Goal: Find specific page/section: Find specific page/section

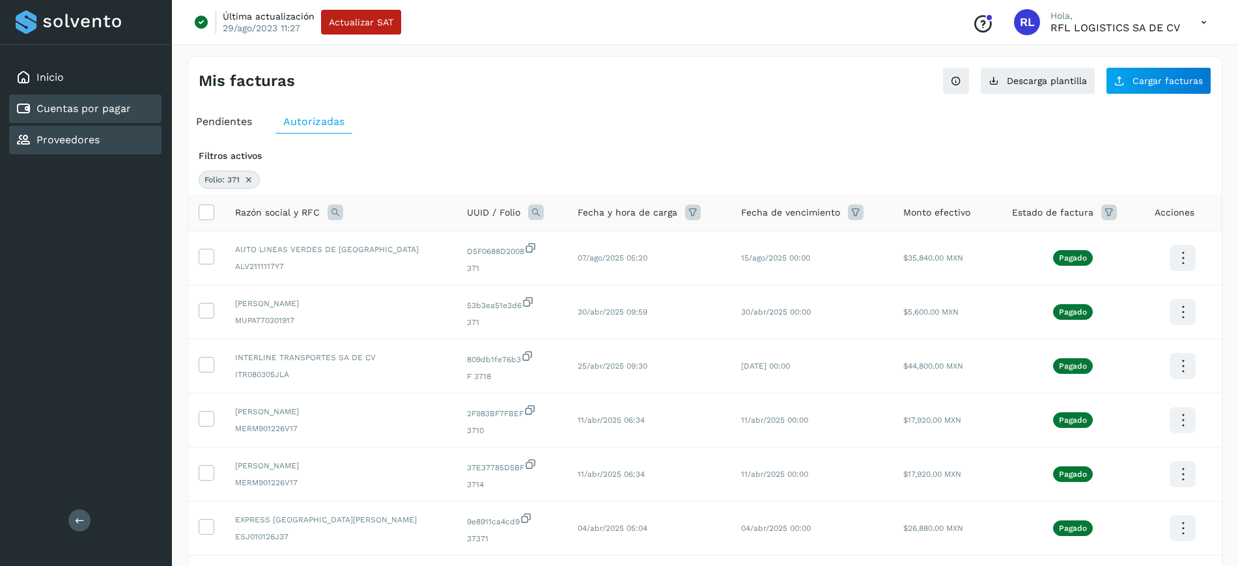
click at [125, 148] on div "Proveedores" at bounding box center [85, 140] width 152 height 29
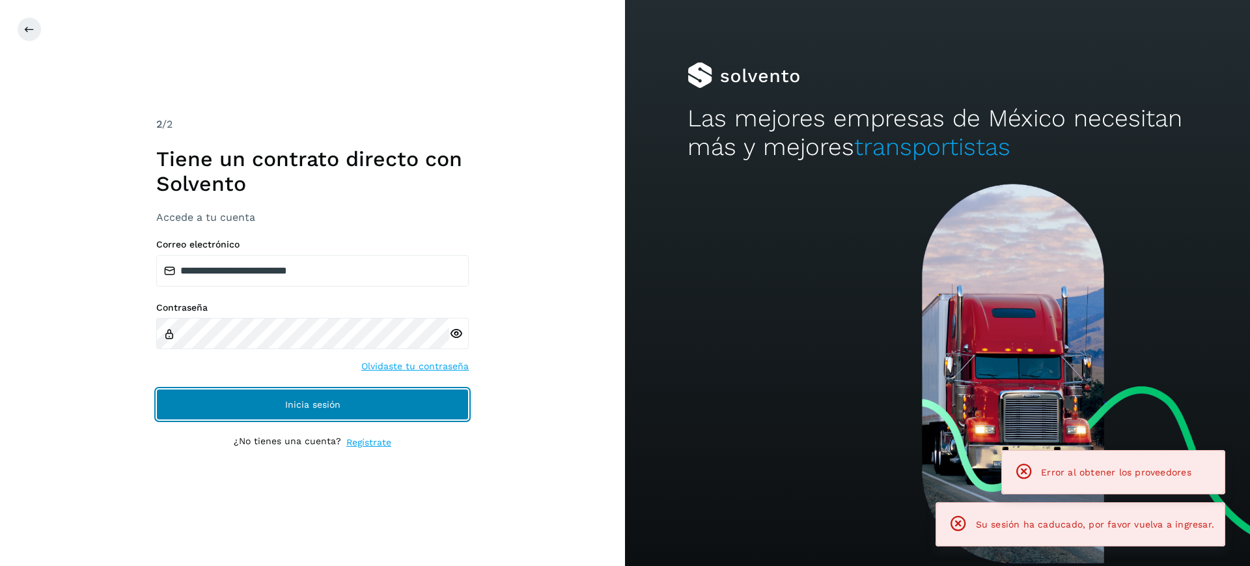
click at [280, 389] on button "Inicia sesión" at bounding box center [312, 404] width 313 height 31
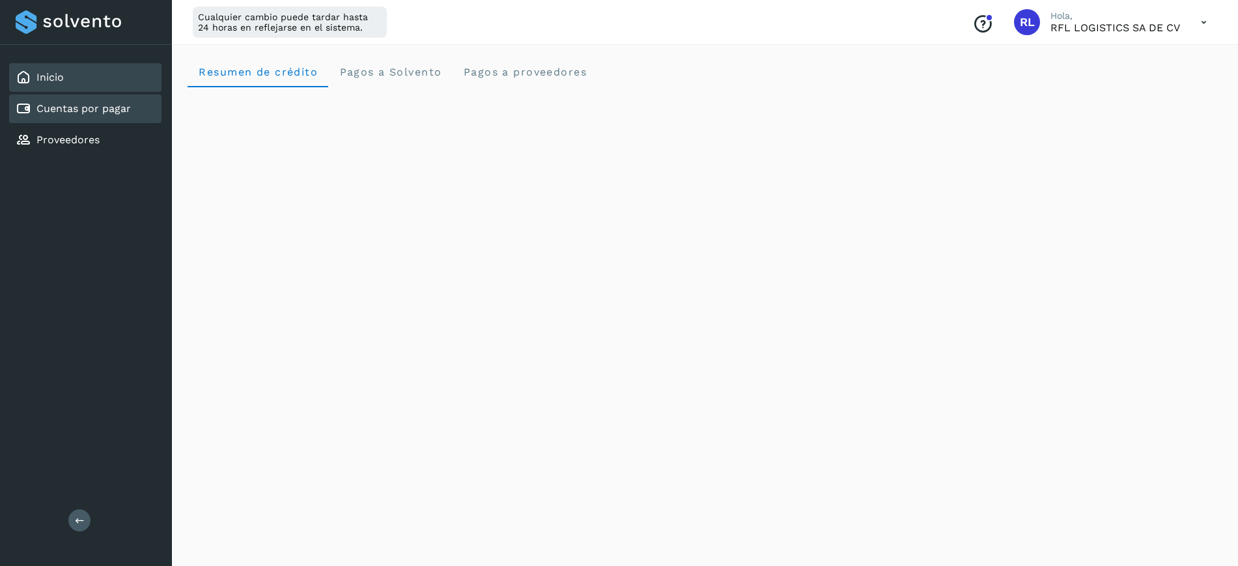
click at [96, 116] on div "Cuentas por pagar" at bounding box center [73, 109] width 115 height 16
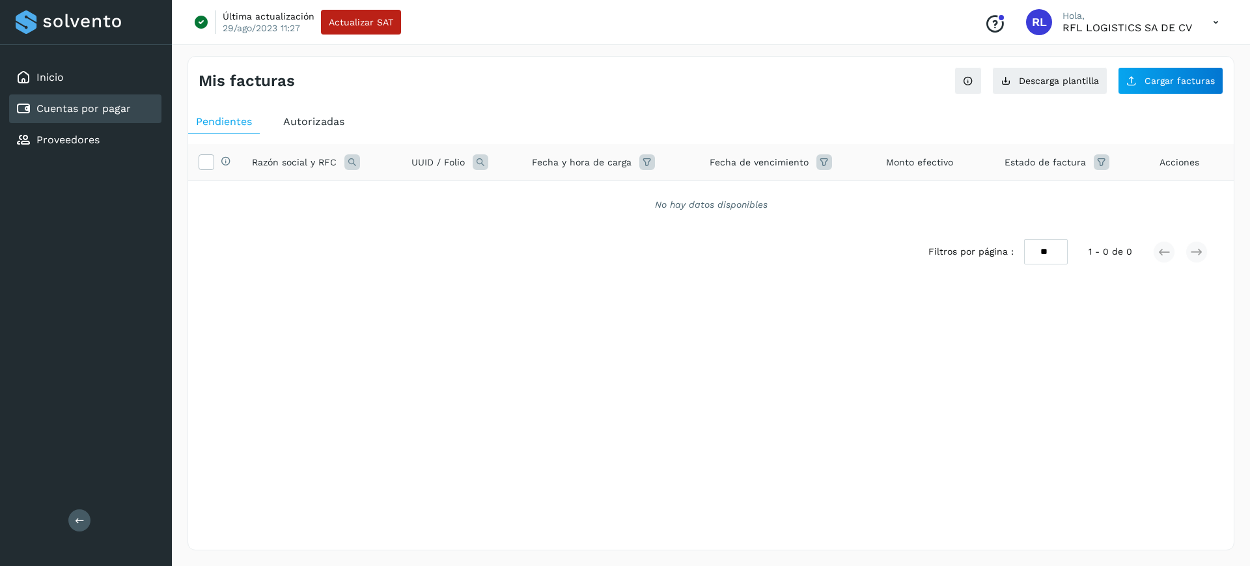
click at [99, 62] on div "Inicio Cuentas por pagar Proveedores" at bounding box center [86, 109] width 172 height 128
click at [88, 83] on div "Inicio" at bounding box center [85, 77] width 152 height 29
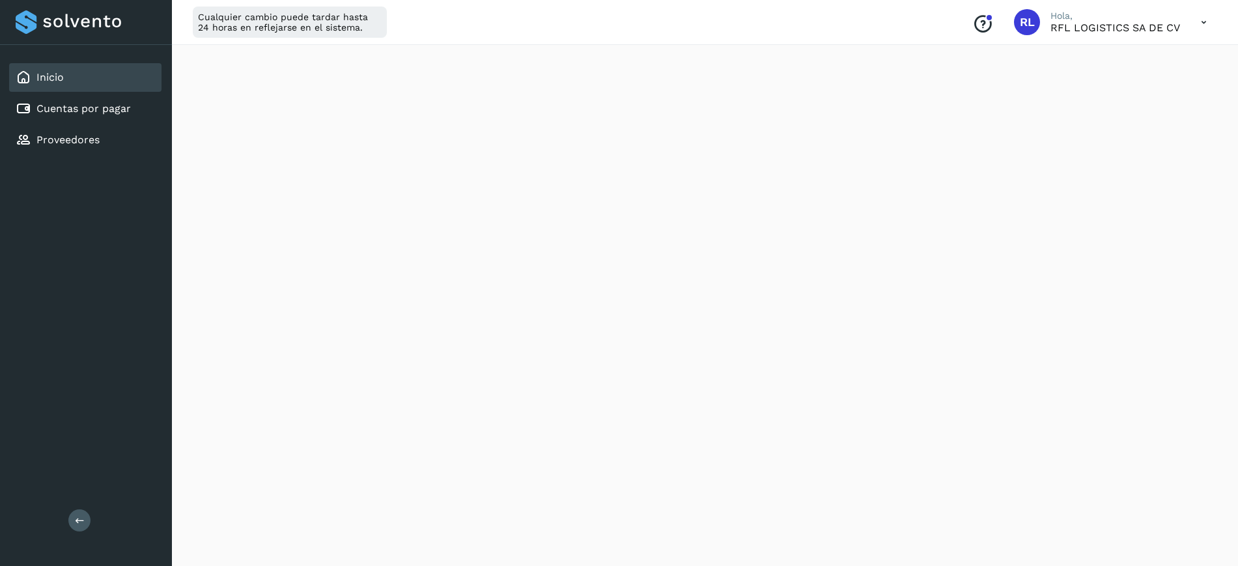
scroll to position [694, 0]
